Goal: Transaction & Acquisition: Download file/media

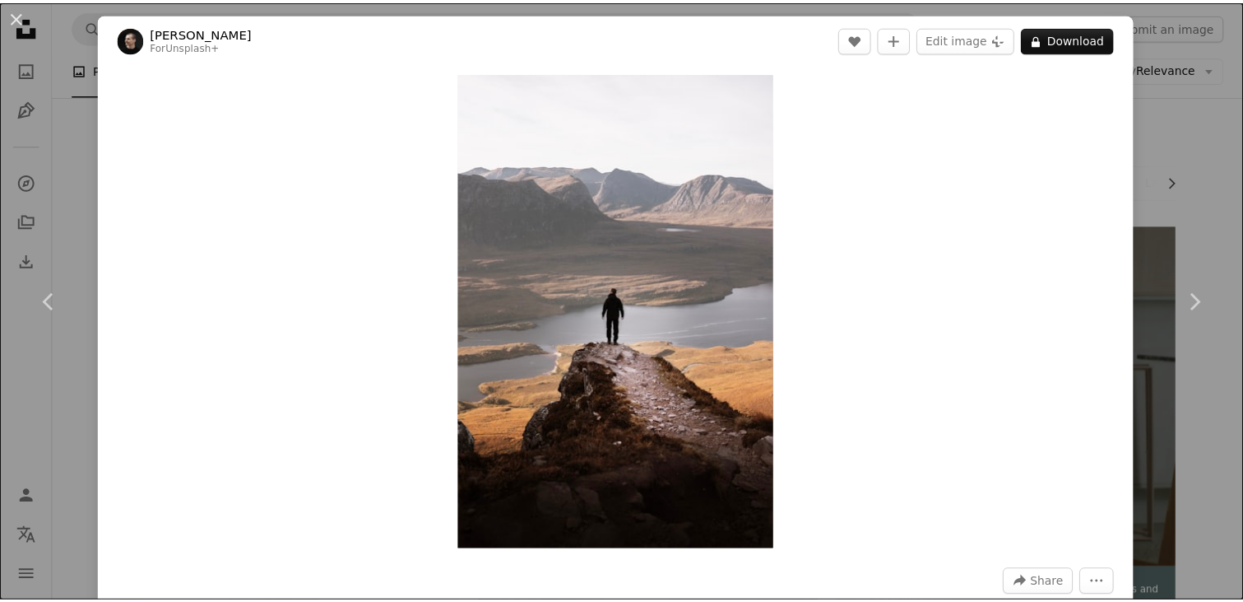
scroll to position [3648, 0]
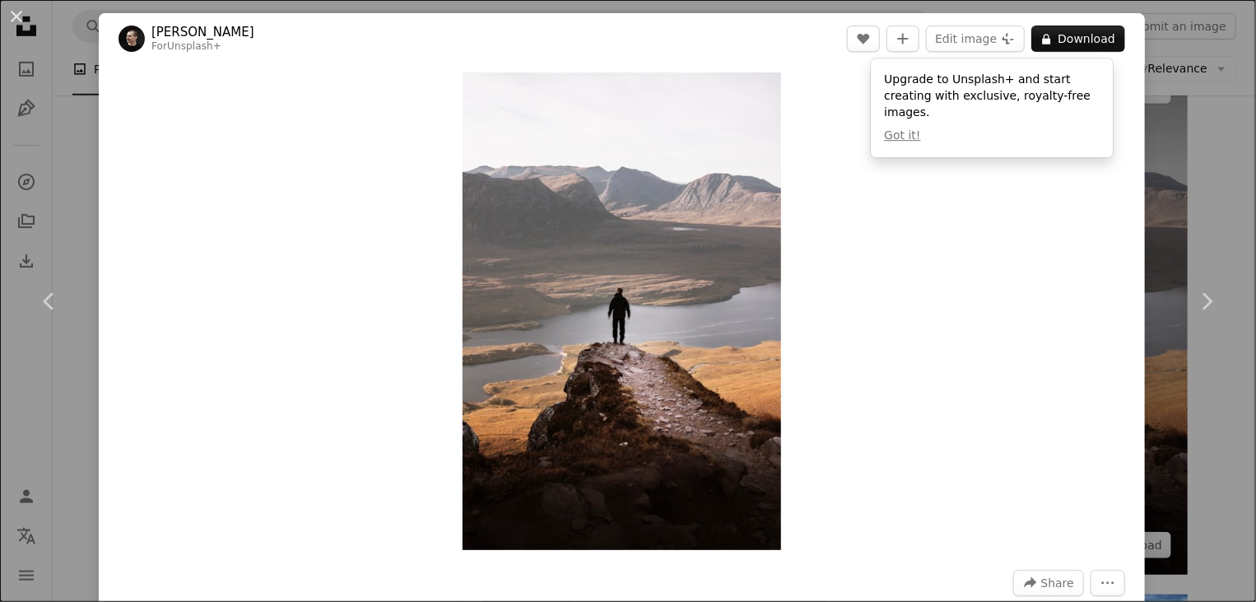
drag, startPoint x: 1218, startPoint y: 187, endPoint x: 1057, endPoint y: 170, distance: 162.2
click at [1217, 186] on div "An X shape Chevron left Chevron right [PERSON_NAME] For Unsplash+ A heart A plu…" at bounding box center [628, 301] width 1256 height 602
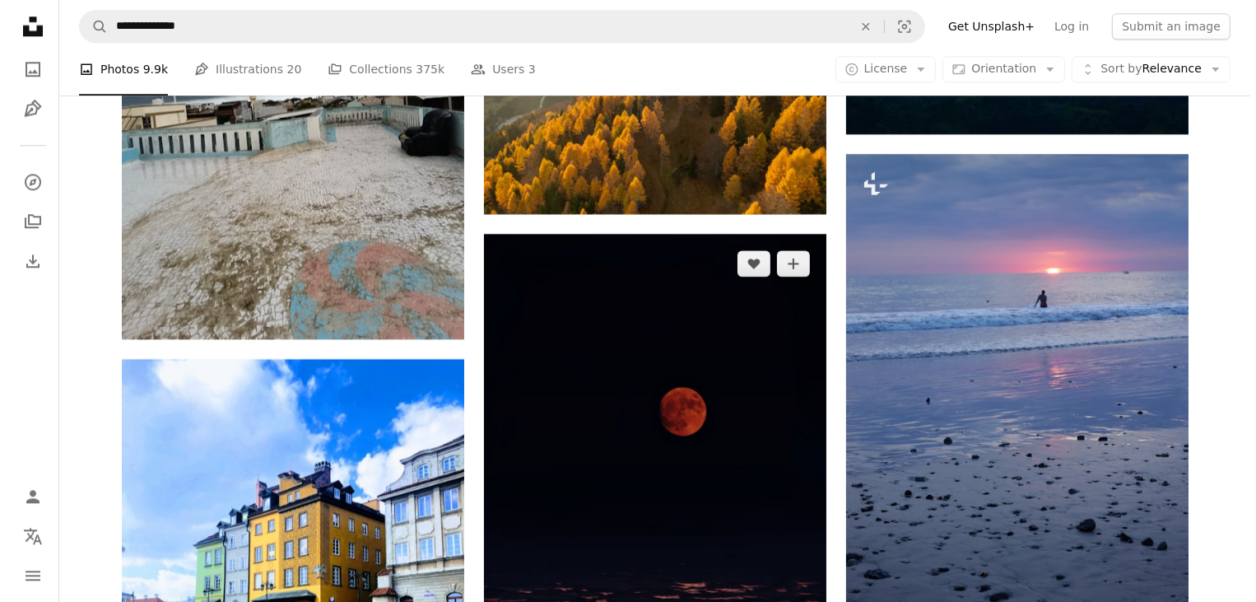
scroll to position [4415, 0]
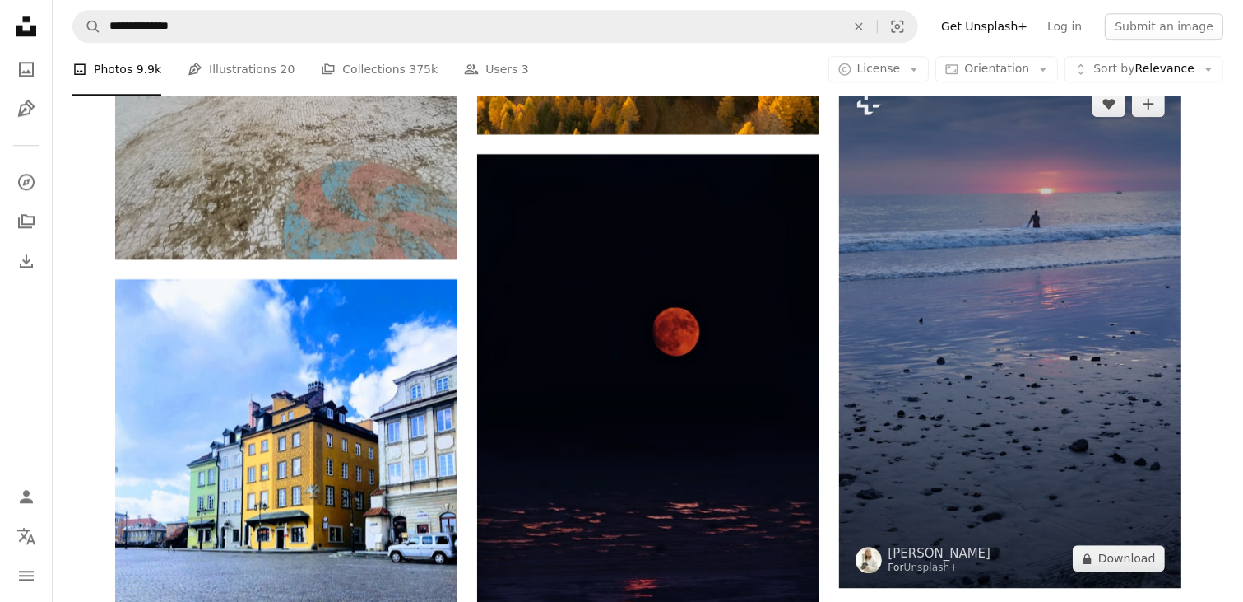
click at [1011, 338] on img at bounding box center [1010, 330] width 342 height 513
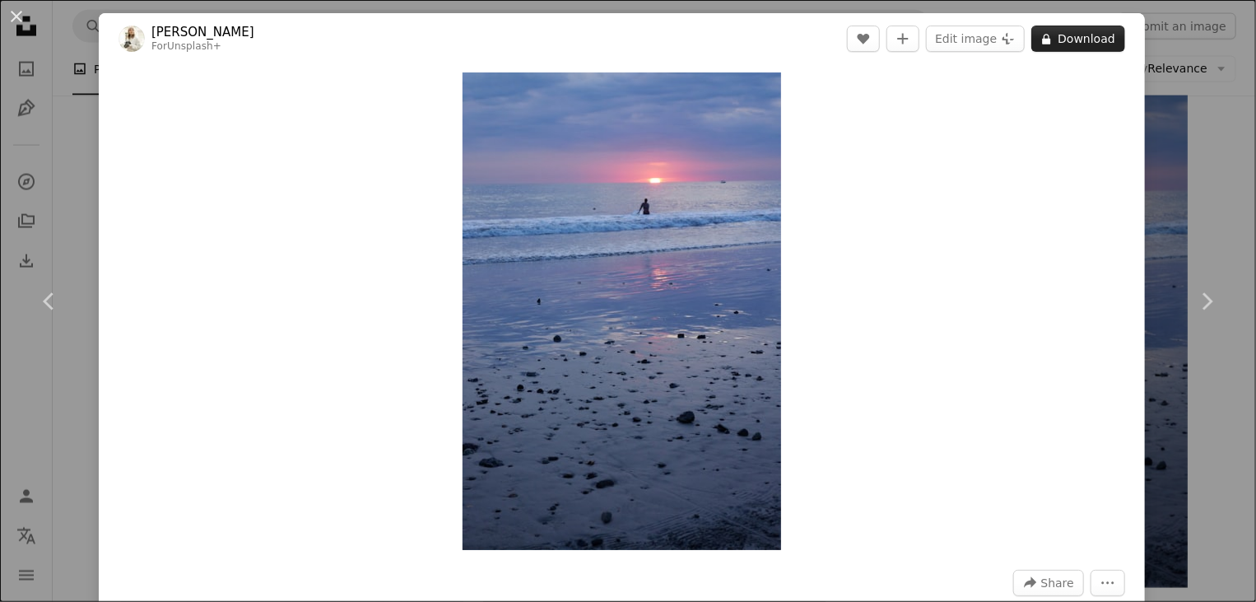
click at [1040, 44] on icon "A lock" at bounding box center [1046, 39] width 12 height 12
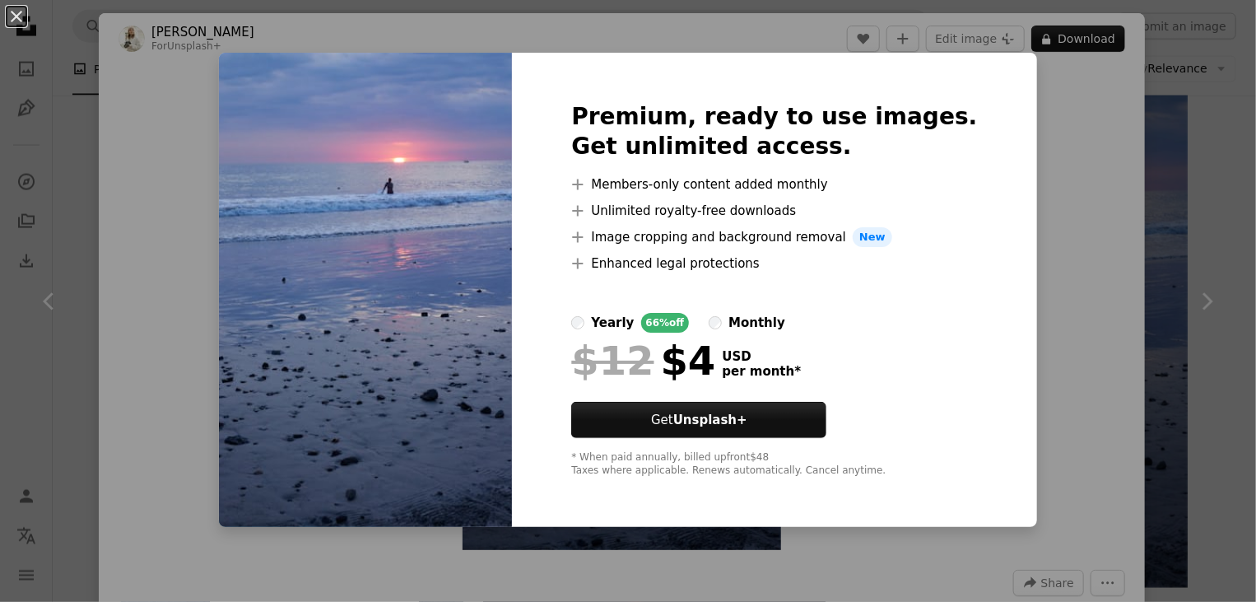
click at [95, 157] on div "An X shape Premium, ready to use images. Get unlimited access. A plus sign Memb…" at bounding box center [628, 301] width 1256 height 602
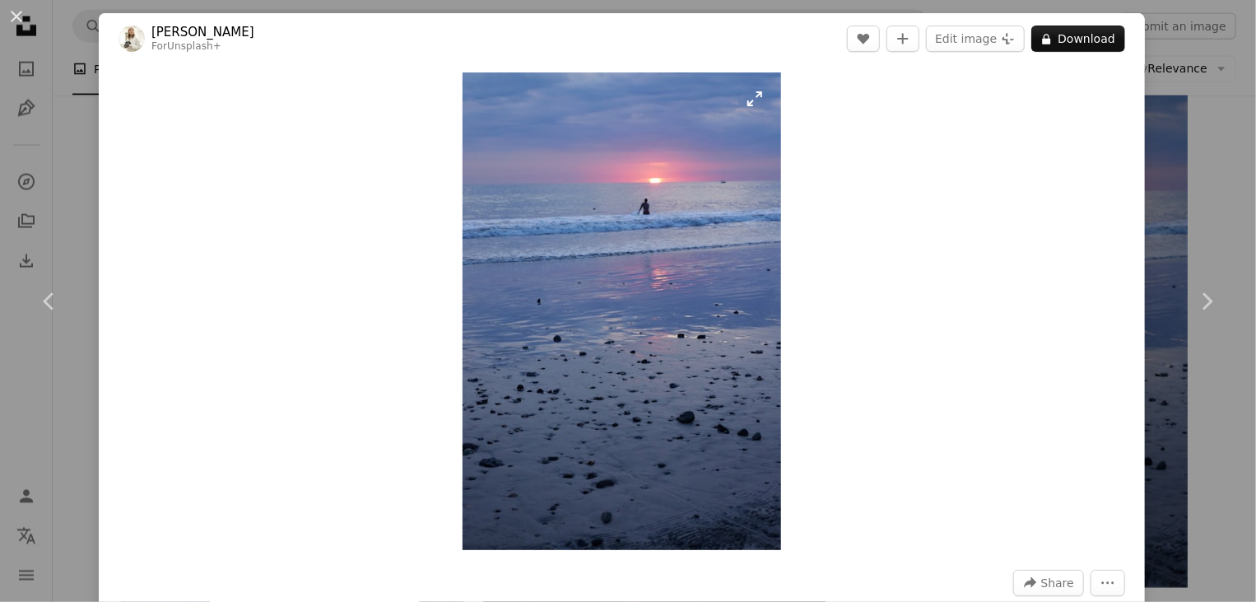
click at [754, 103] on img "Zoom in on this image" at bounding box center [621, 310] width 318 height 477
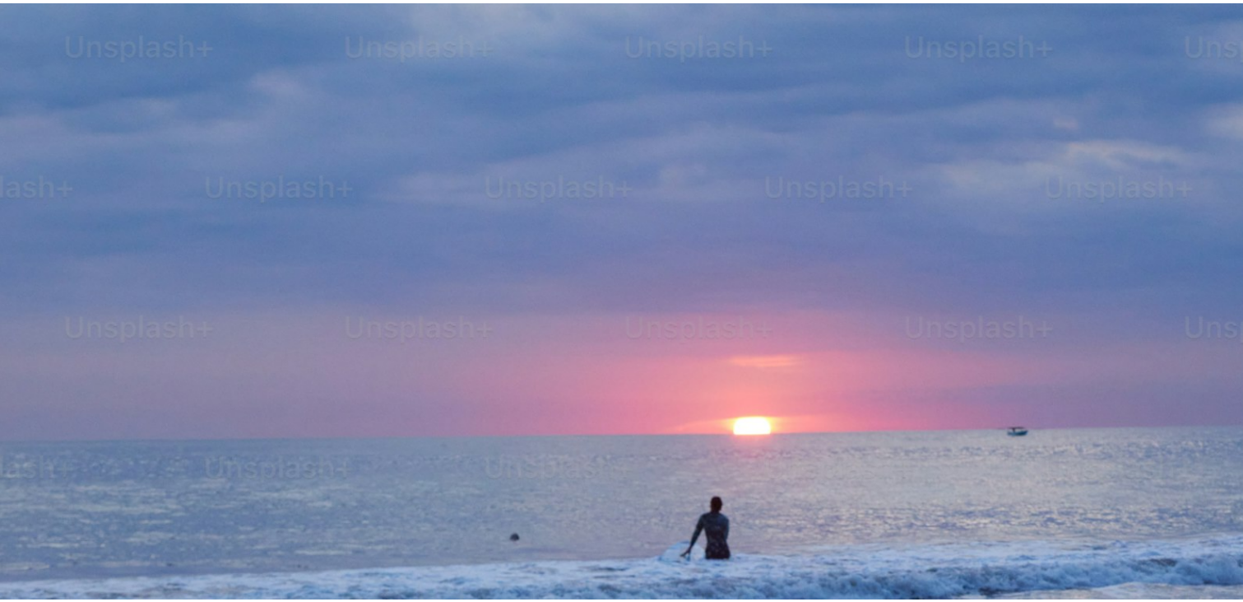
scroll to position [623, 0]
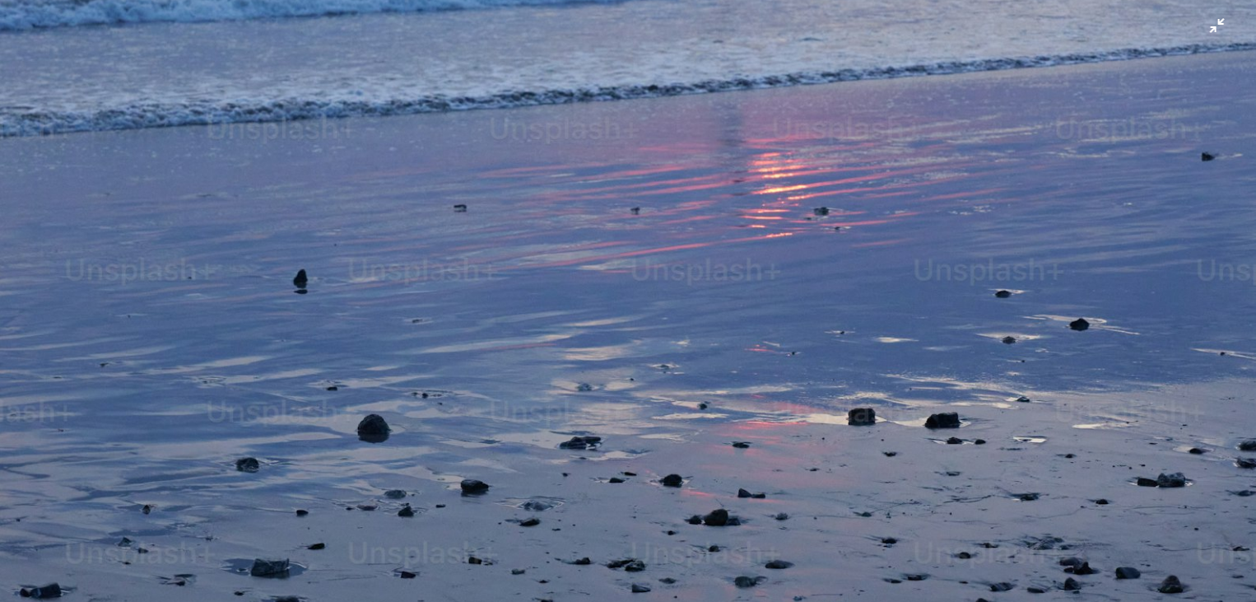
click at [1203, 23] on img "Zoom out on this image" at bounding box center [627, 319] width 1257 height 1886
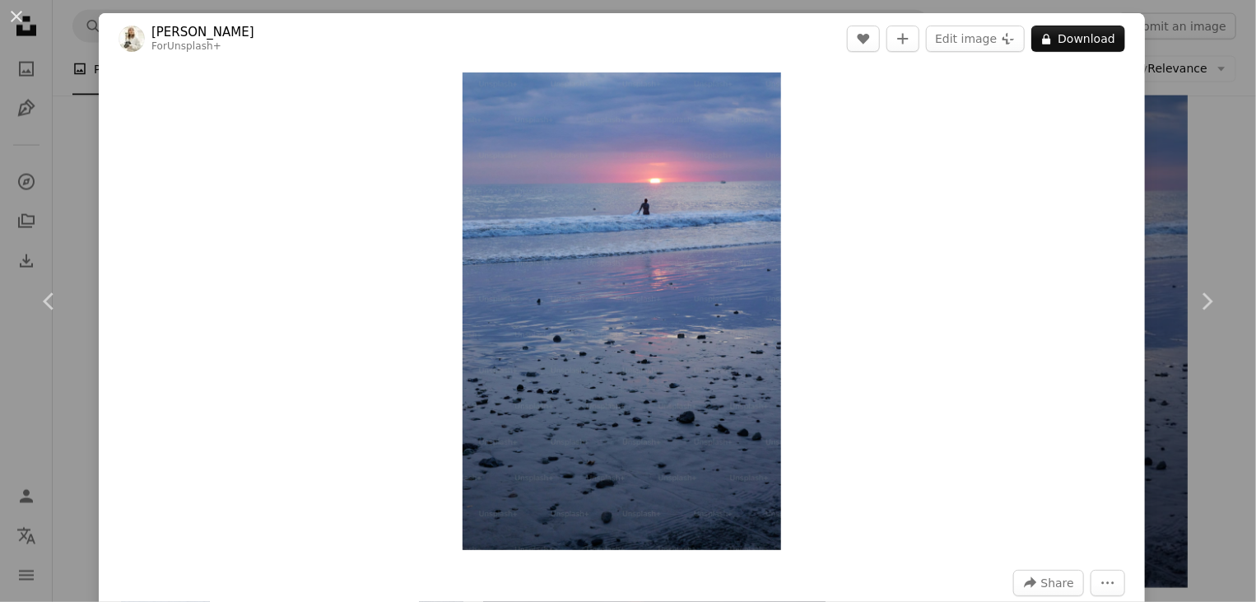
click at [81, 160] on div "An X shape Chevron left Chevron right [PERSON_NAME] For Unsplash+ A heart A plu…" at bounding box center [628, 301] width 1256 height 602
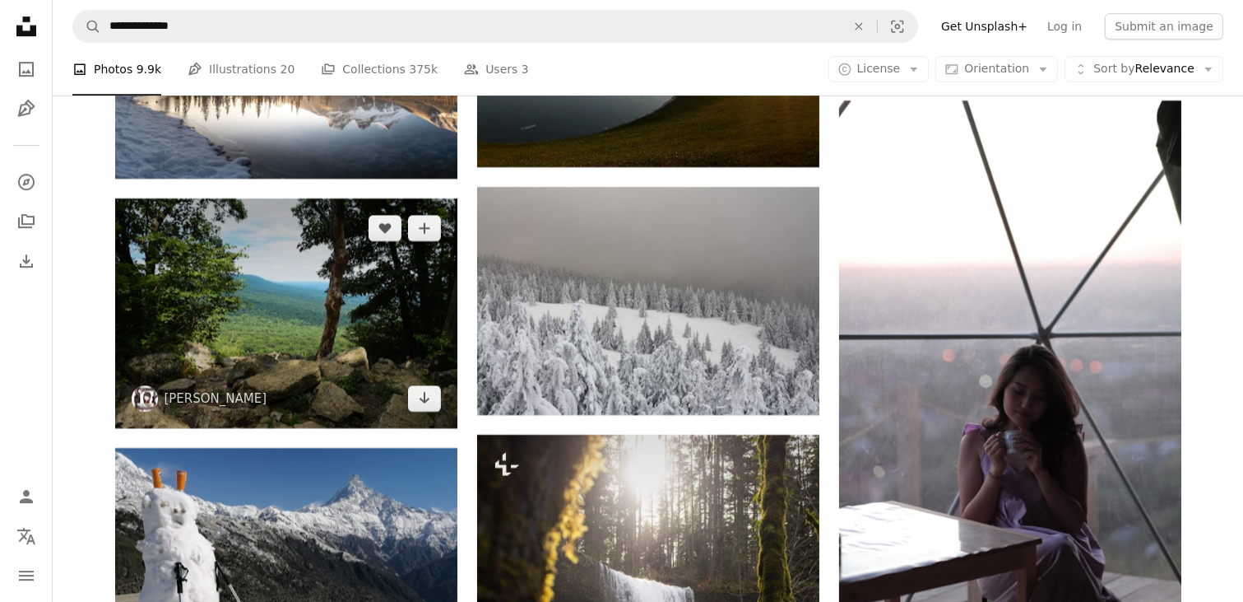
scroll to position [5184, 0]
